Goal: Information Seeking & Learning: Learn about a topic

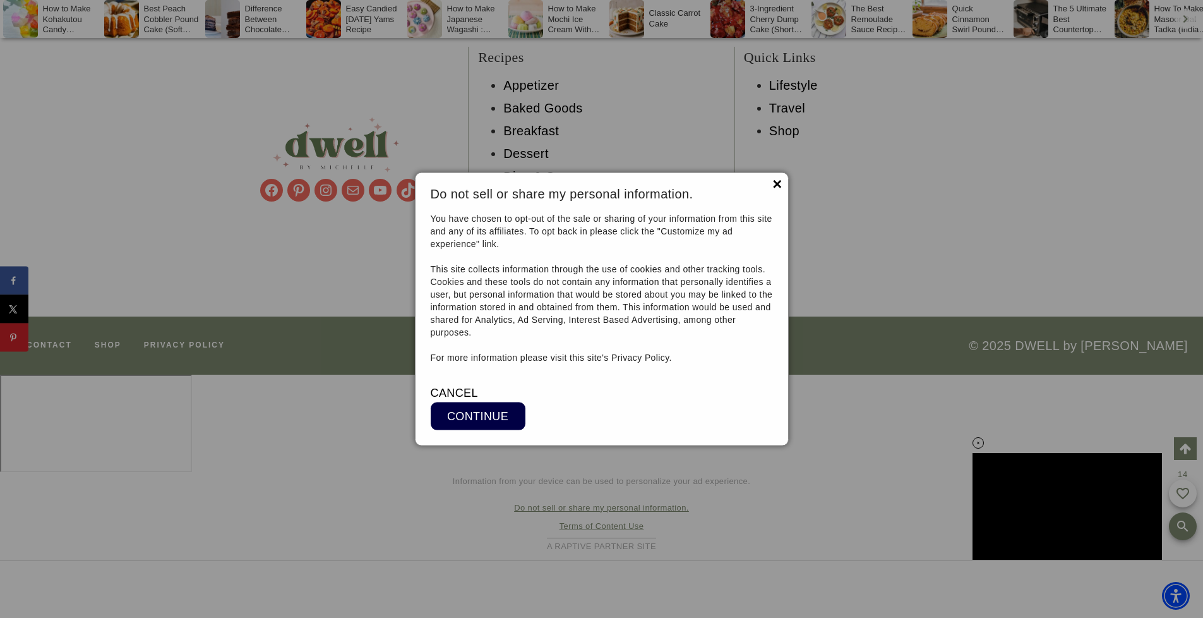
scroll to position [14355, 0]
